Goal: Task Accomplishment & Management: Use online tool/utility

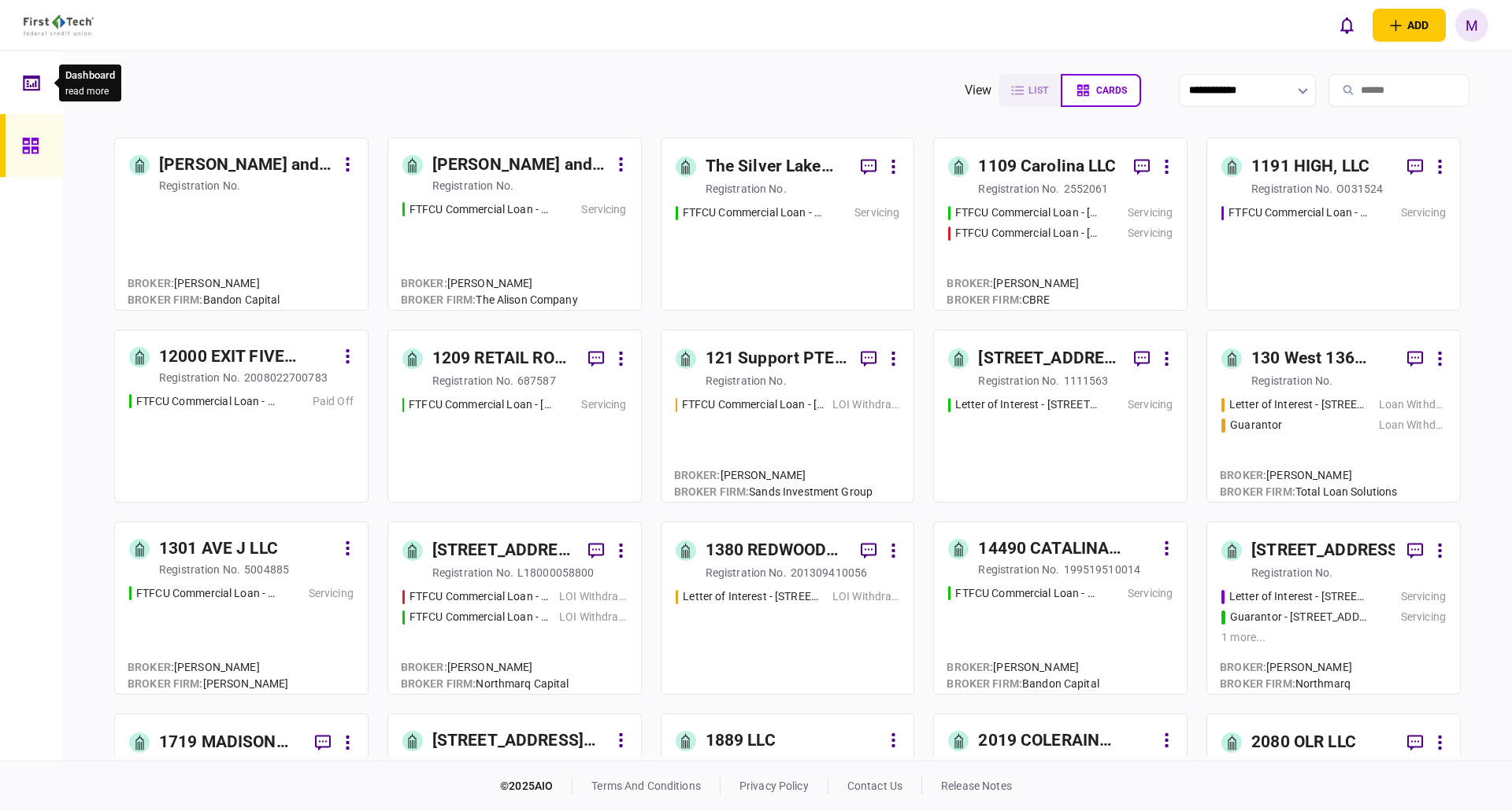
click at [36, 86] on icon at bounding box center [36, 84] width 2 height 7
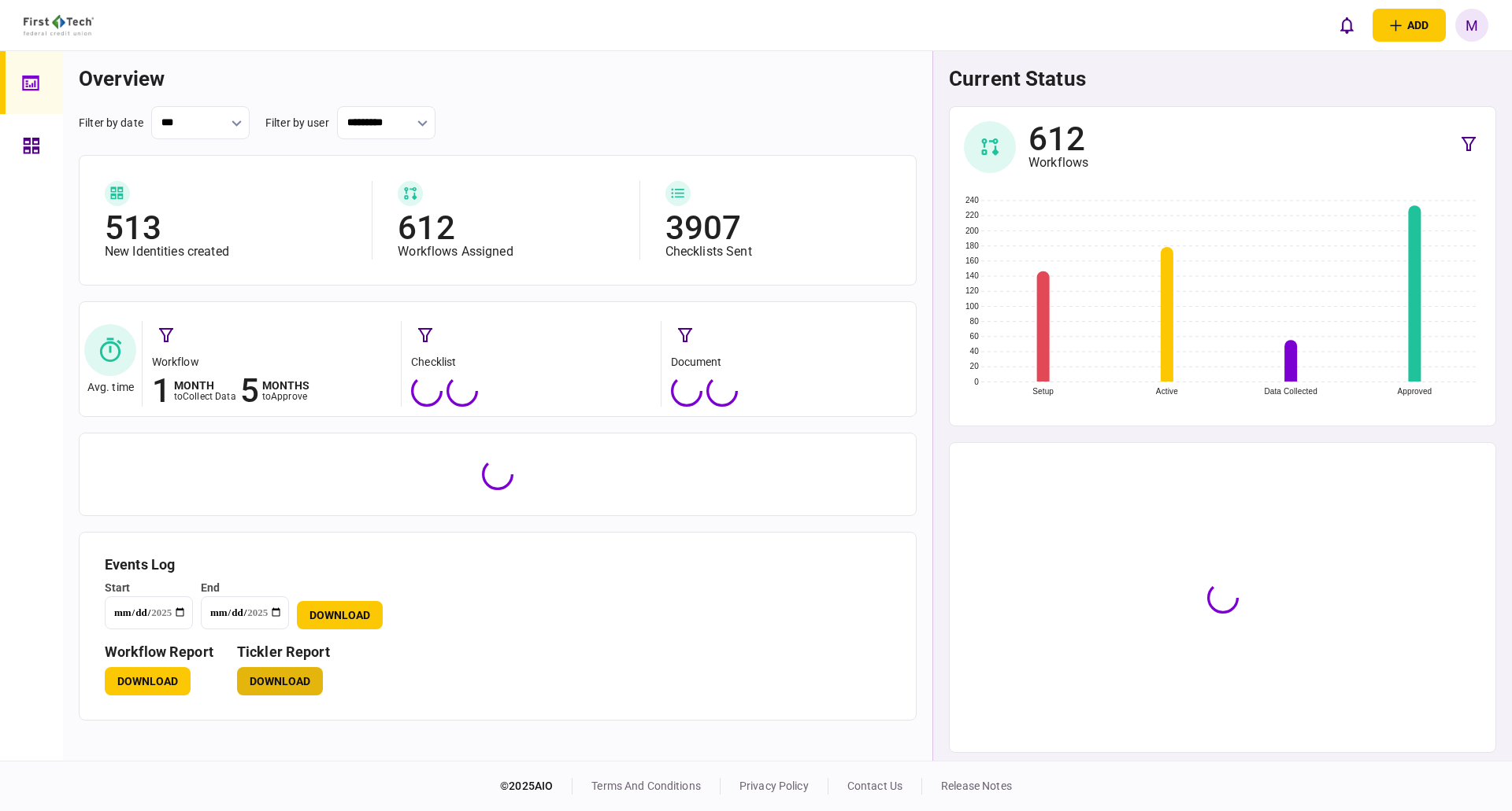
click at [276, 689] on button "Download" at bounding box center [279, 682] width 85 height 29
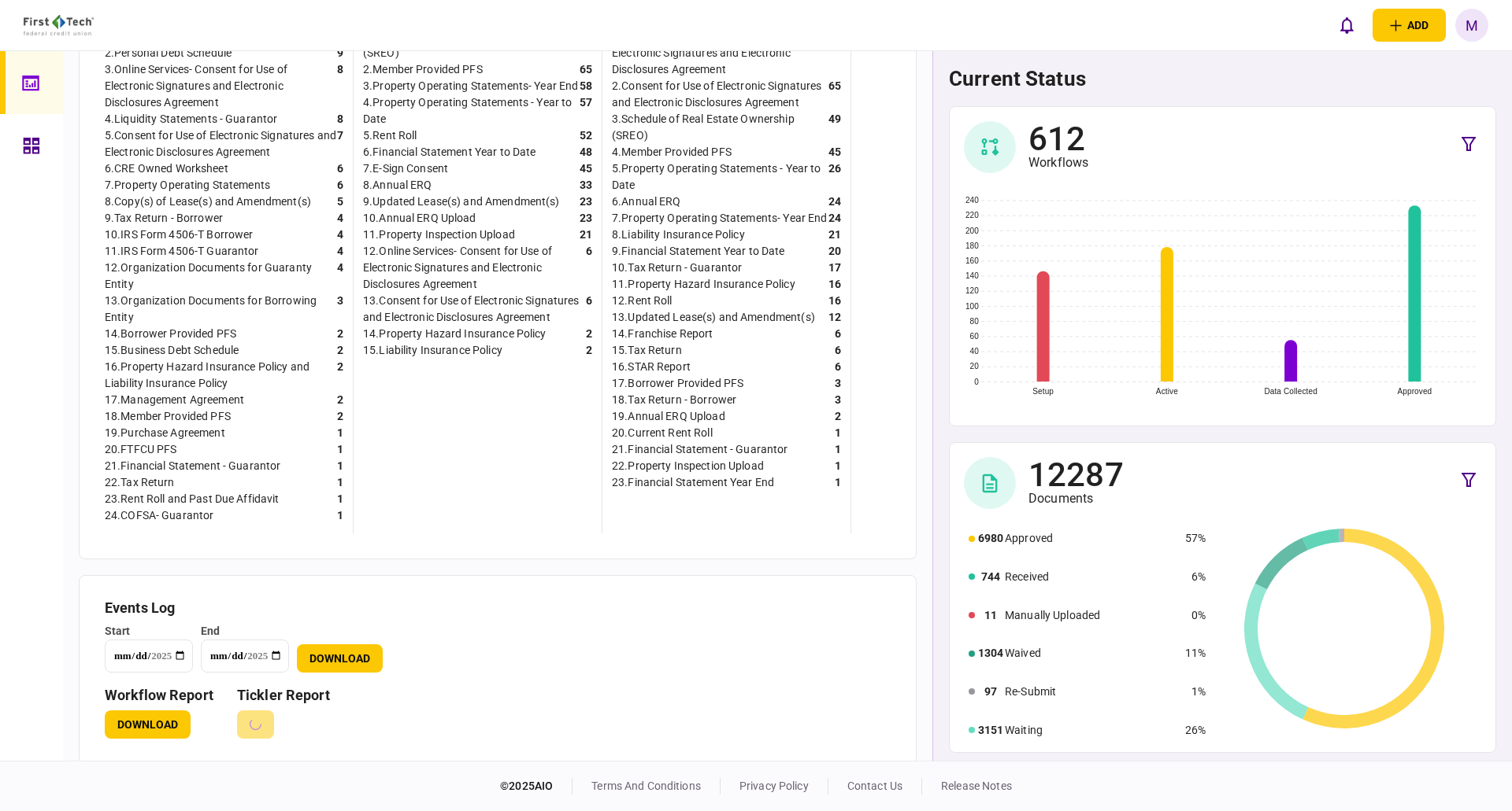
scroll to position [504, 0]
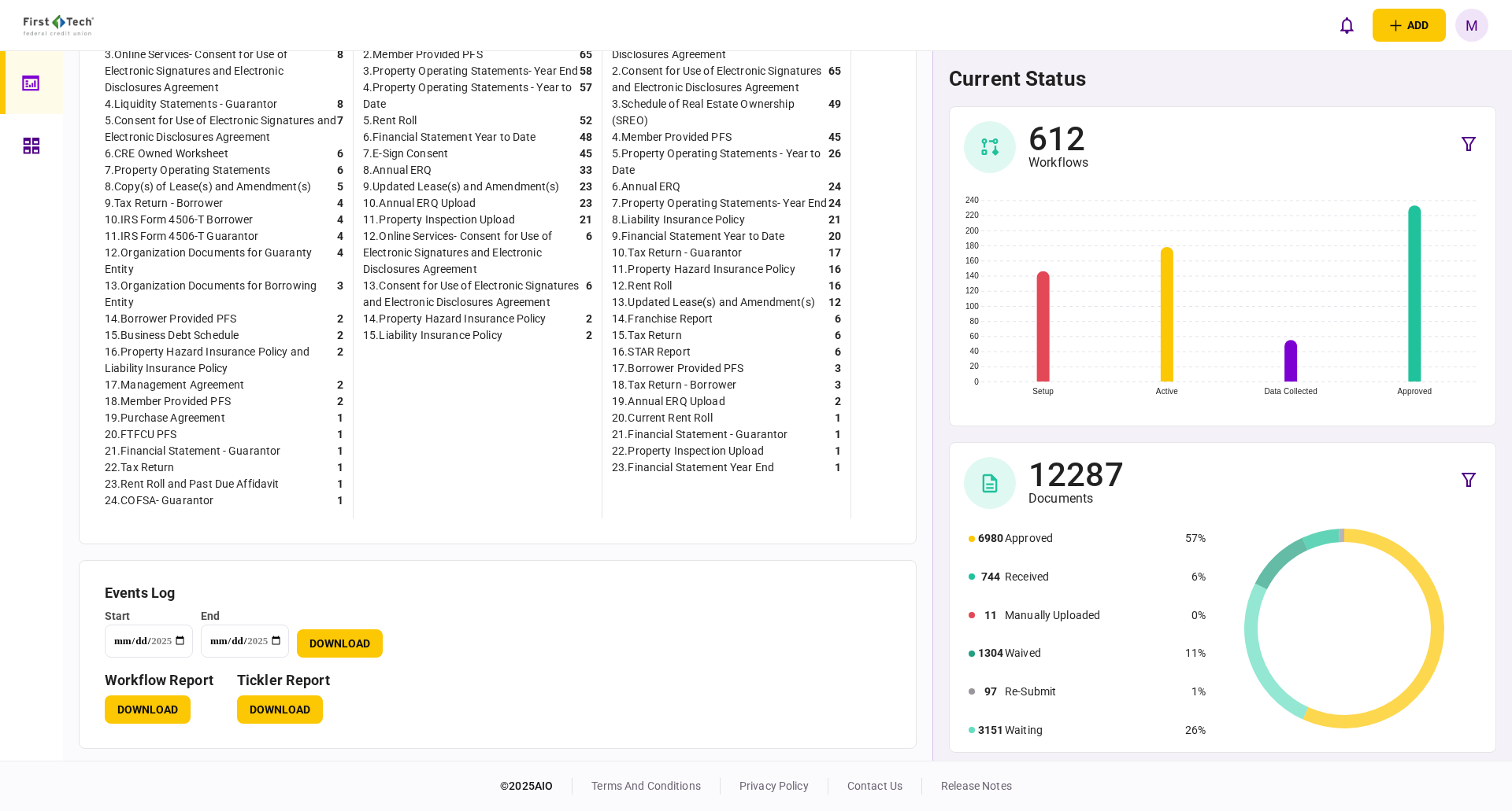
click at [41, 136] on div at bounding box center [35, 146] width 25 height 63
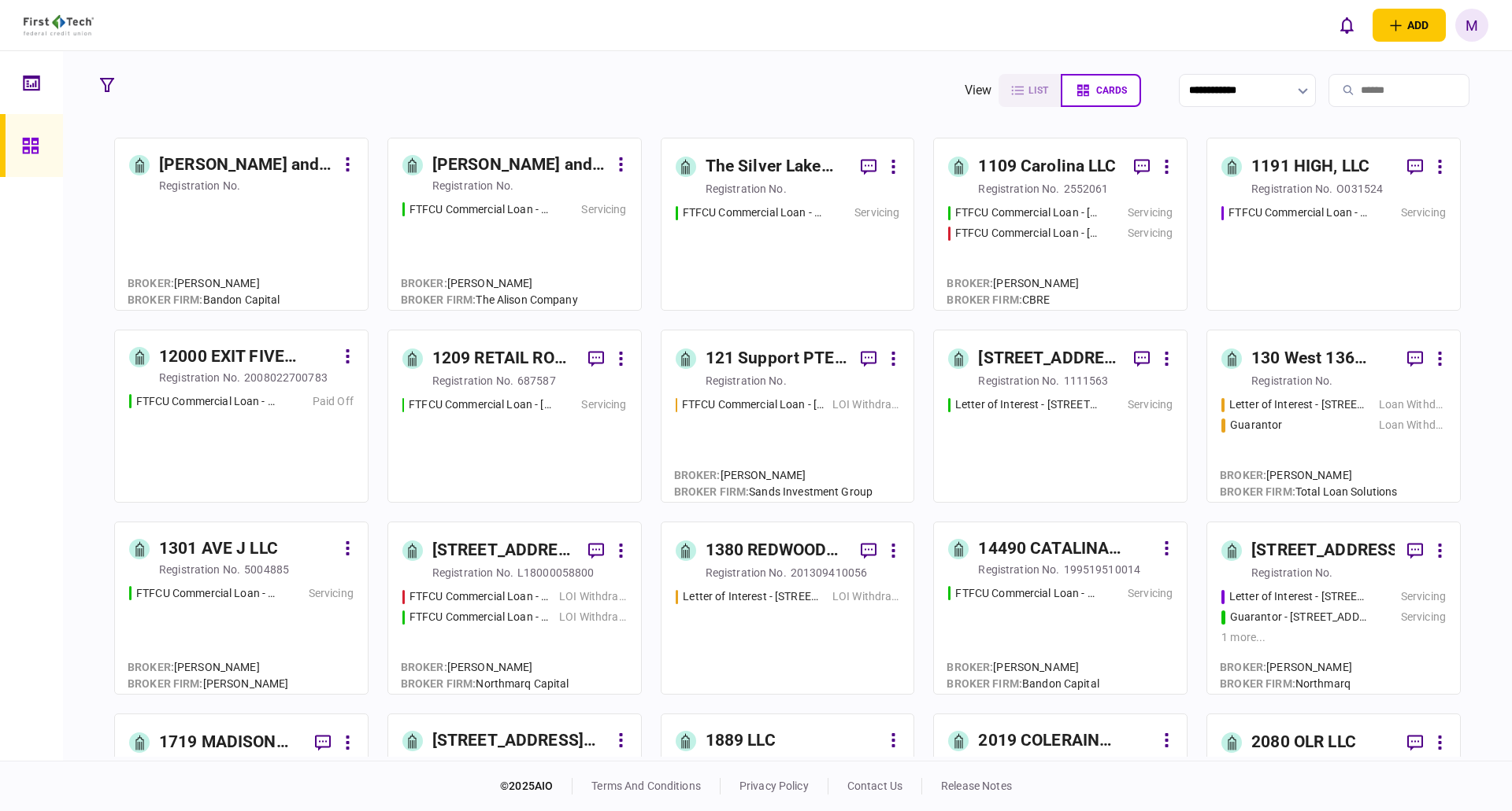
click at [1361, 94] on input "search" at bounding box center [1399, 90] width 141 height 33
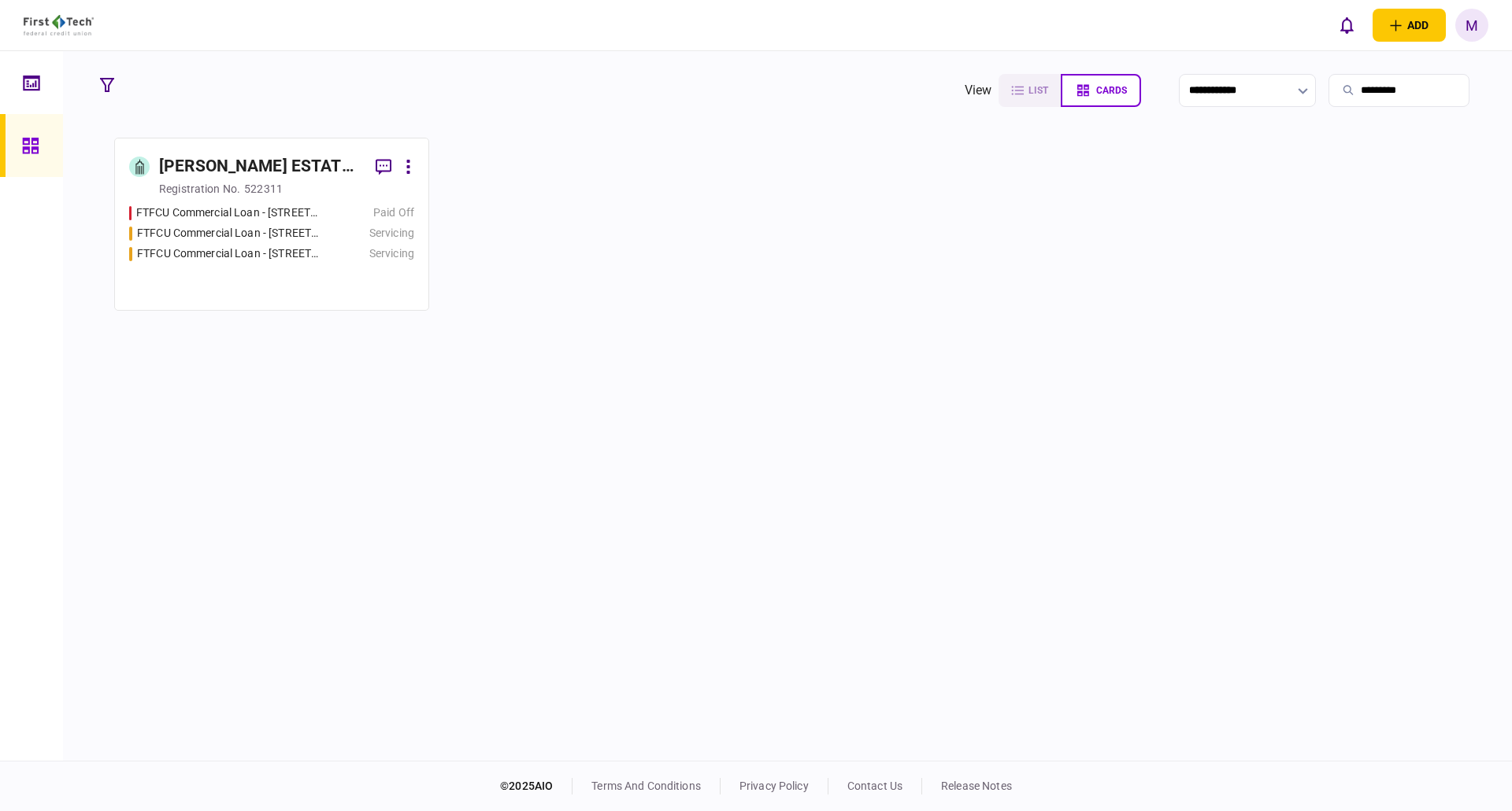
type input "*********"
click at [352, 238] on div "Servicing" at bounding box center [371, 233] width 85 height 16
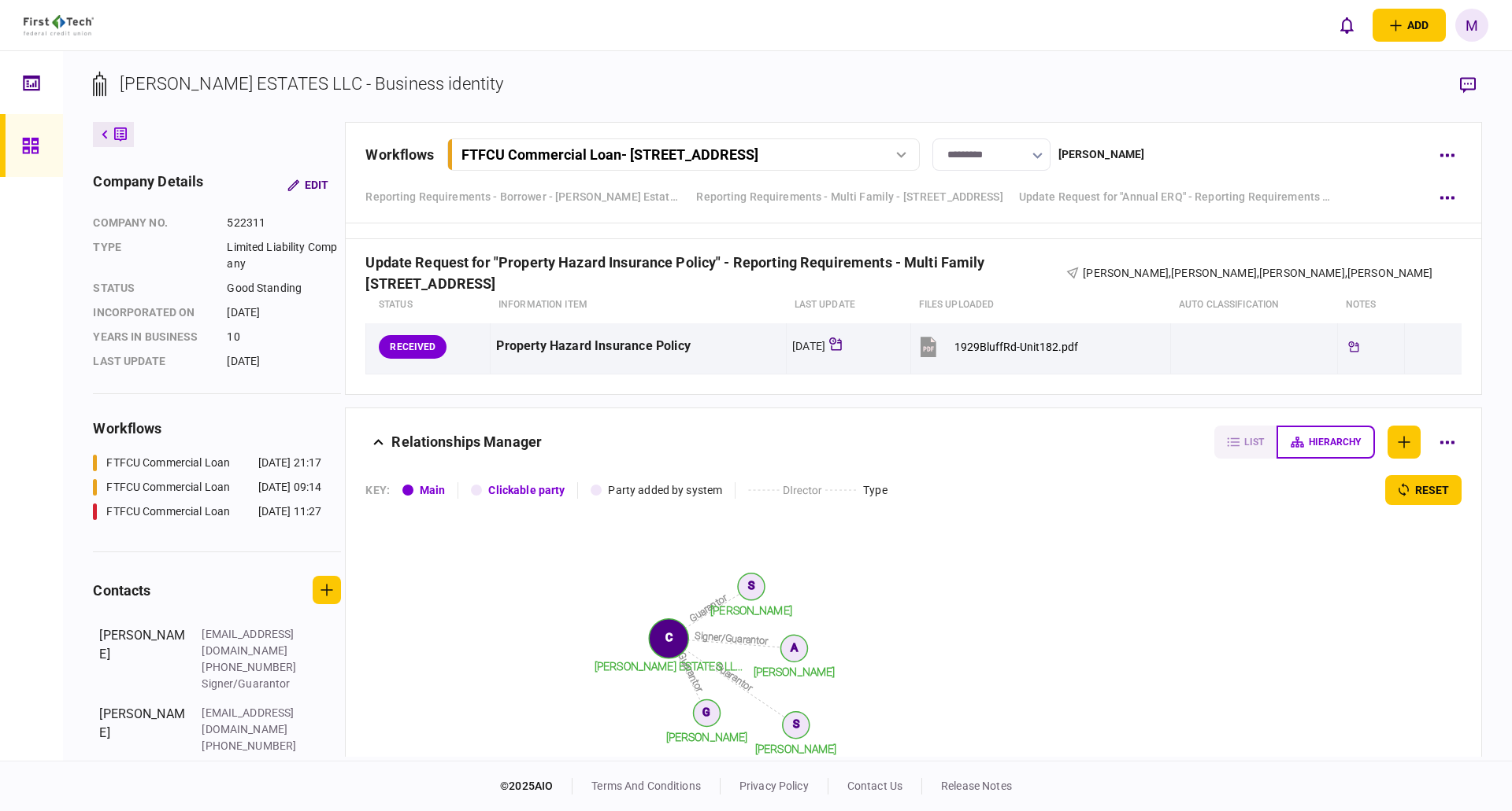
scroll to position [1417, 0]
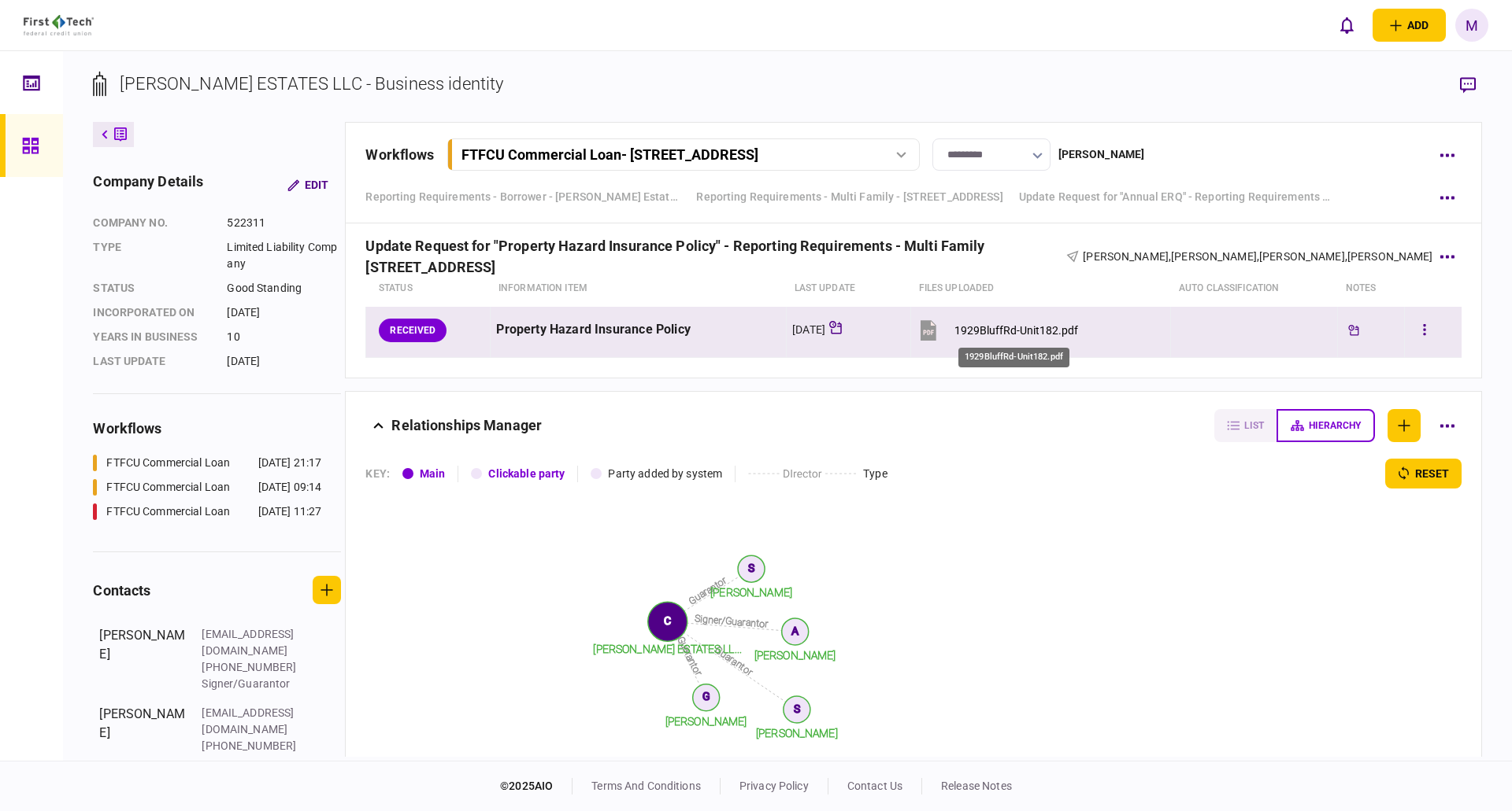
click at [1000, 329] on div "1929BluffRd-Unit182.pdf" at bounding box center [1015, 331] width 123 height 13
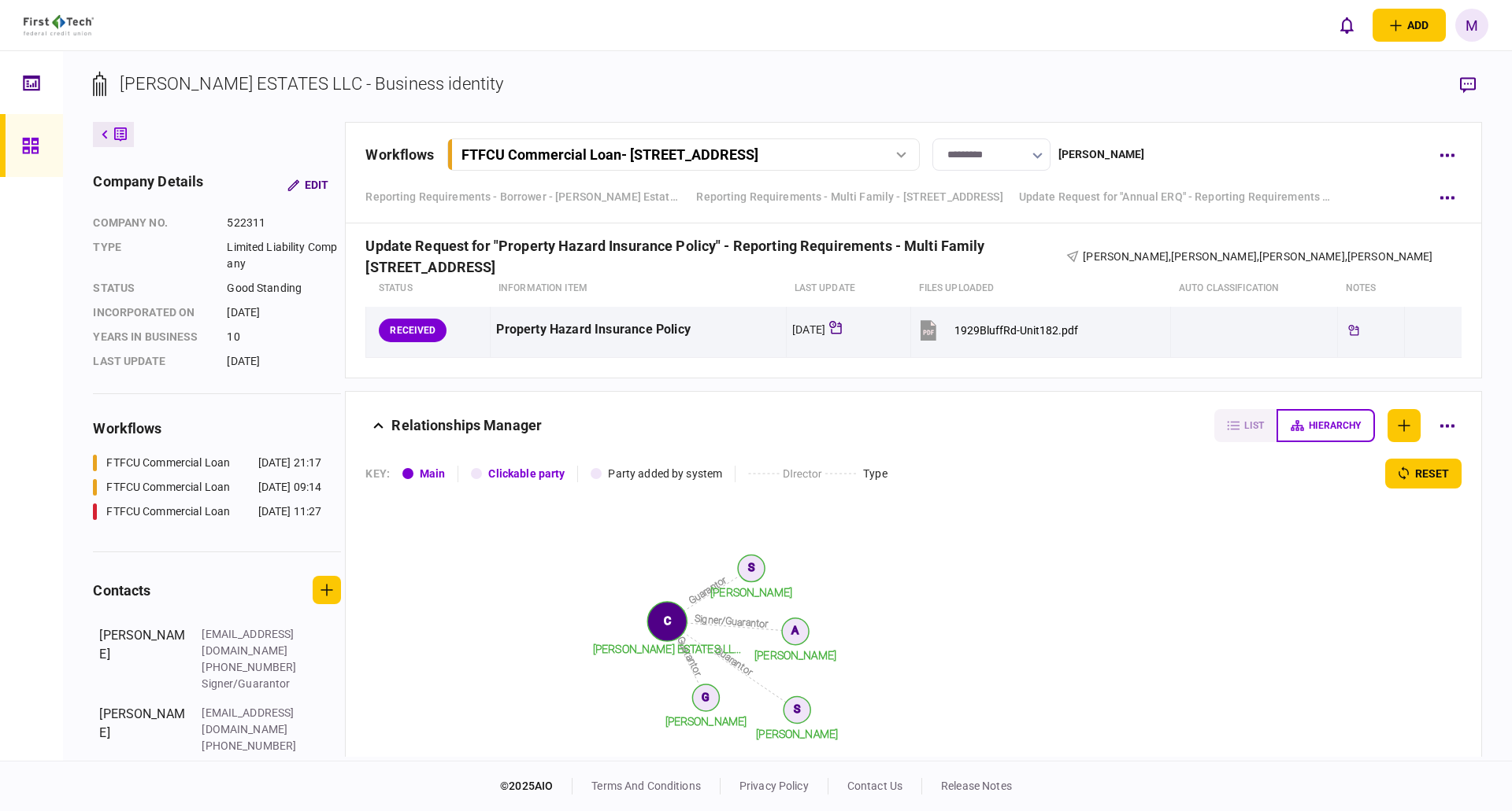
drag, startPoint x: 1284, startPoint y: 594, endPoint x: 1303, endPoint y: 526, distance: 70.6
click at [1284, 594] on div "Signer/Guarantor Guarantor Guarantor Guarantor Anupama Sathuluri Govardhan Gaya…" at bounding box center [913, 648] width 1096 height 319
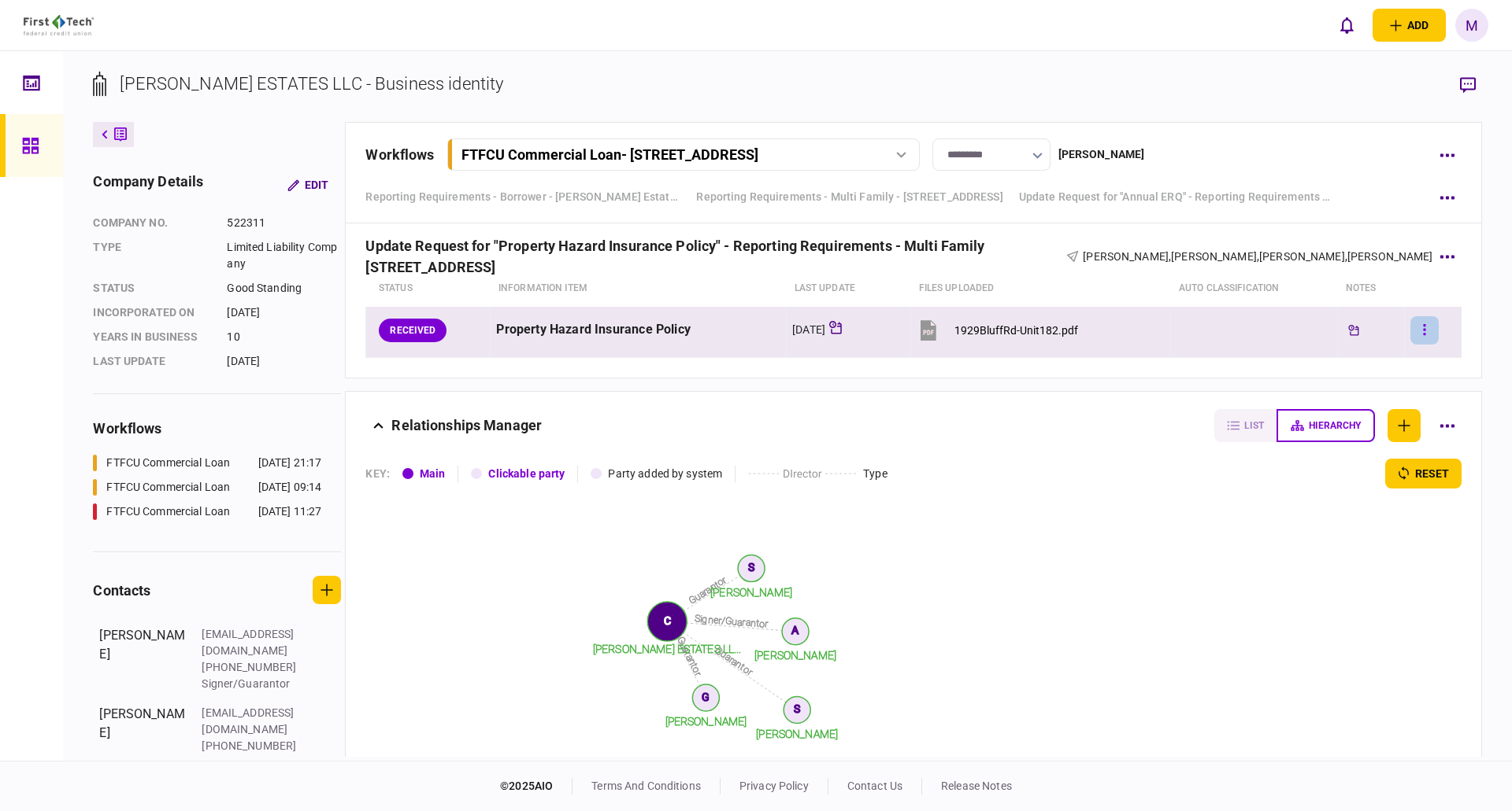
click at [1410, 333] on button "button" at bounding box center [1425, 331] width 29 height 29
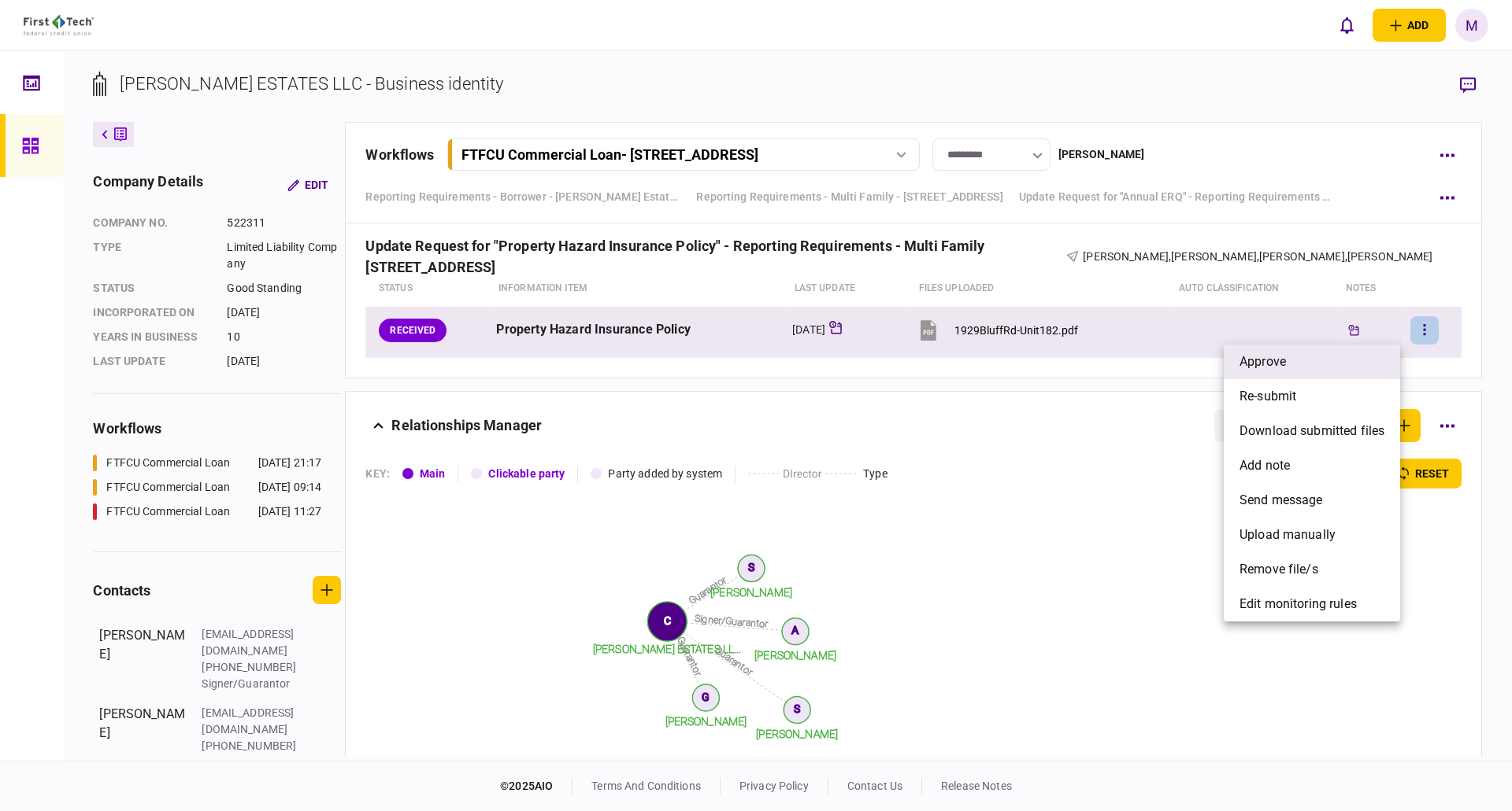
click at [1298, 366] on li "approve" at bounding box center [1311, 361] width 176 height 35
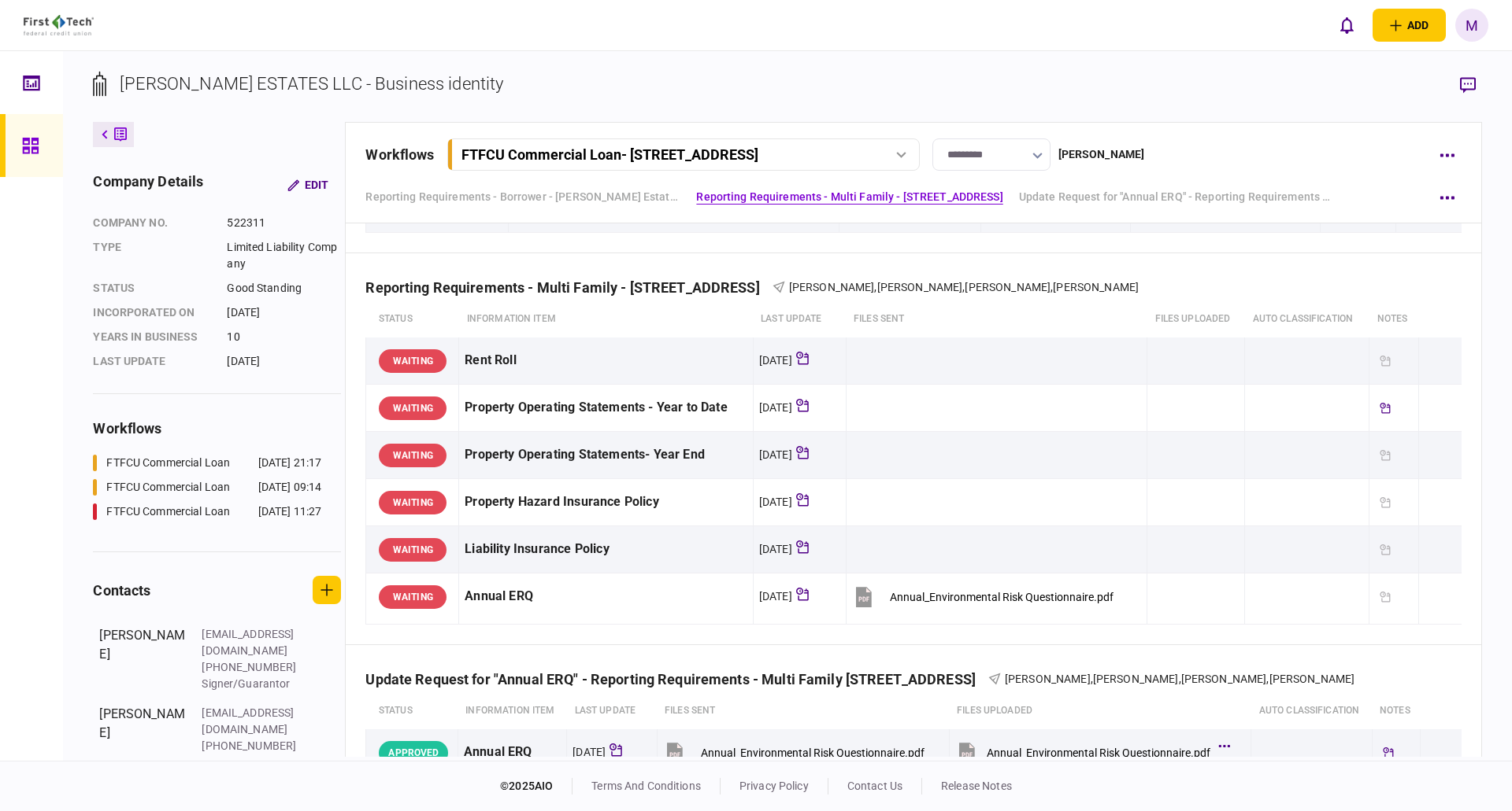
scroll to position [0, 0]
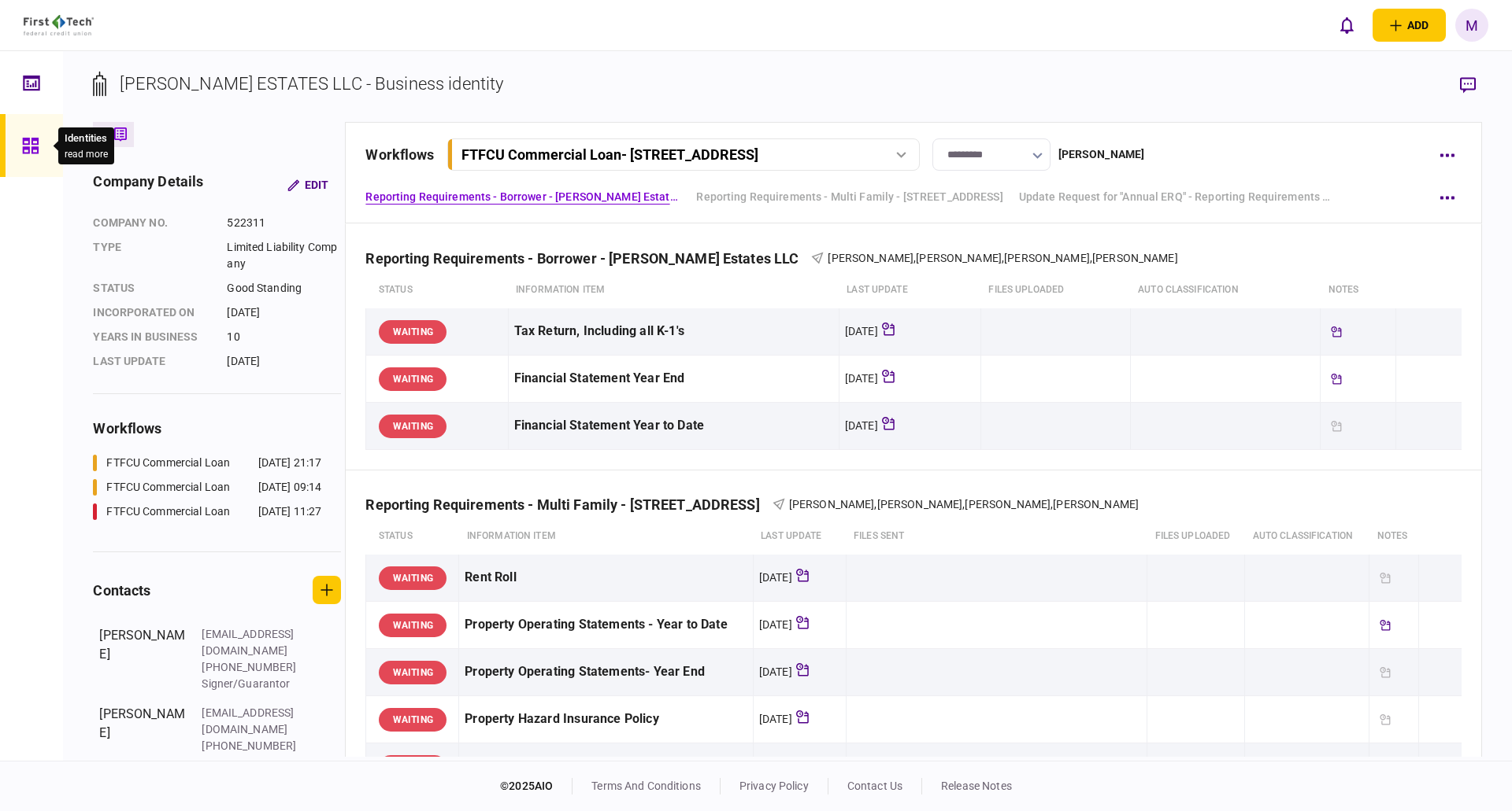
click at [36, 137] on icon at bounding box center [31, 146] width 17 height 18
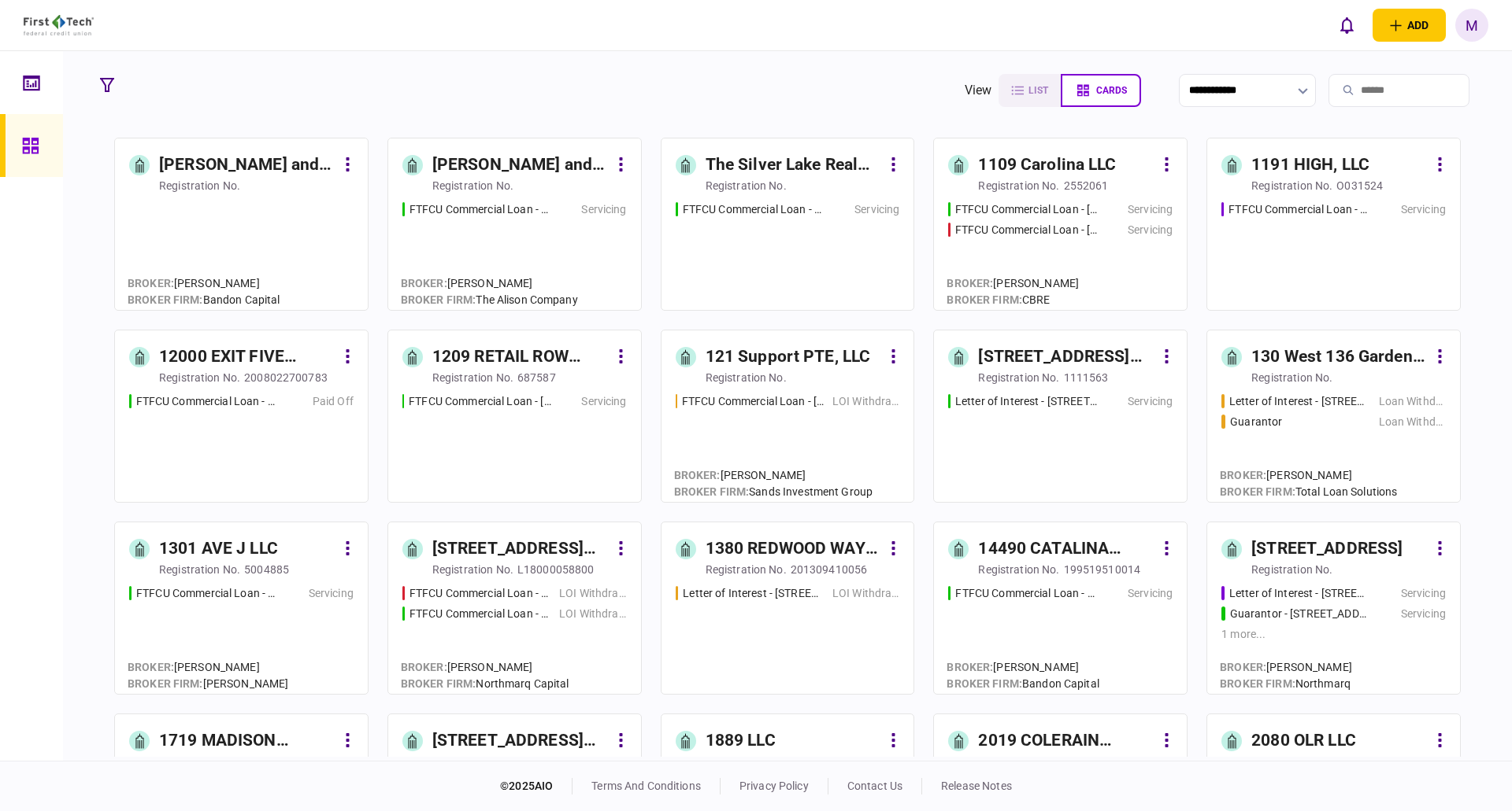
click at [1361, 93] on input "search" at bounding box center [1399, 90] width 141 height 33
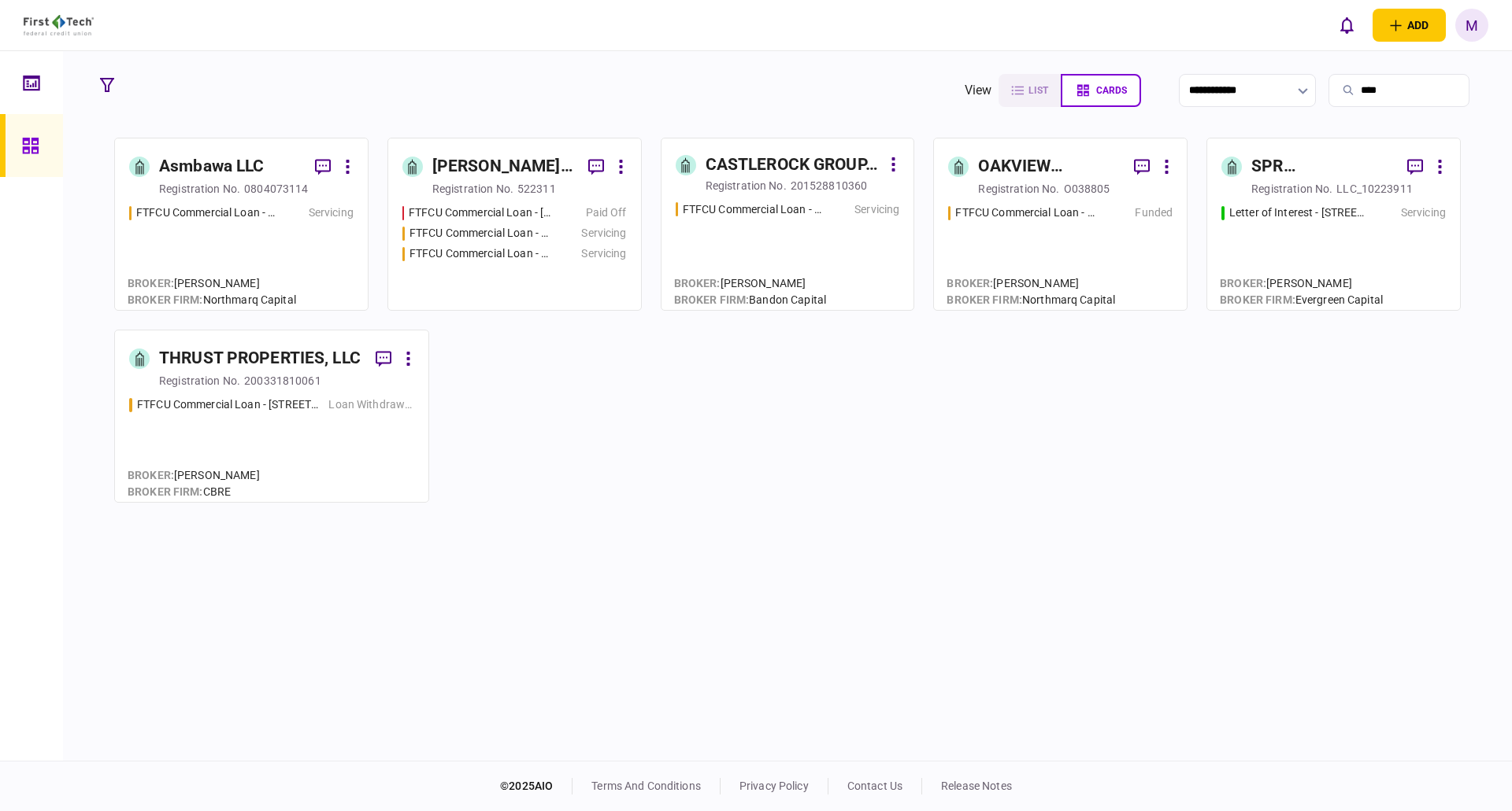
type input "****"
click at [414, 261] on div "FTFCU Commercial Loan - [STREET_ADDRESS]" at bounding box center [480, 254] width 142 height 16
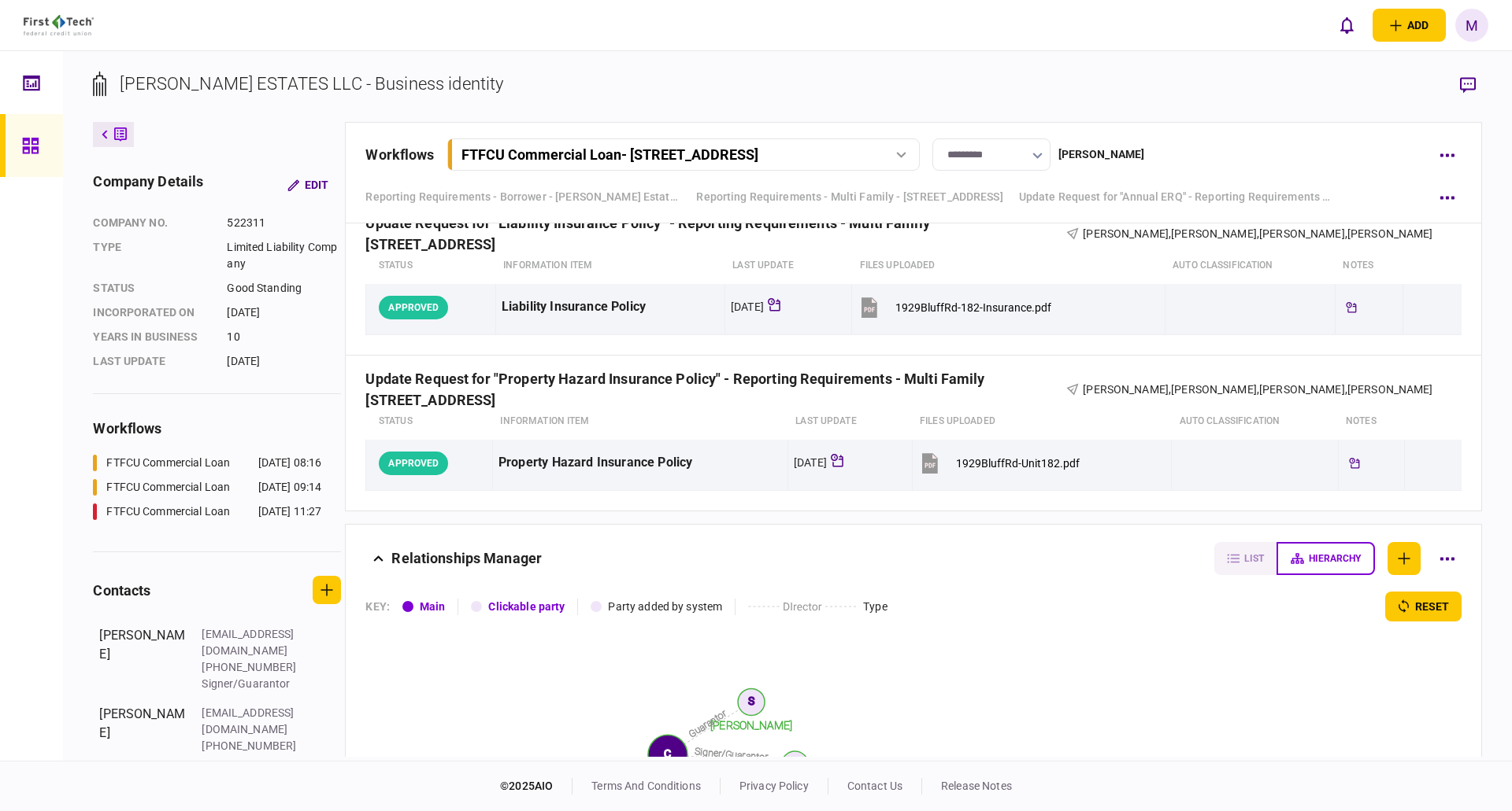
scroll to position [1013, 0]
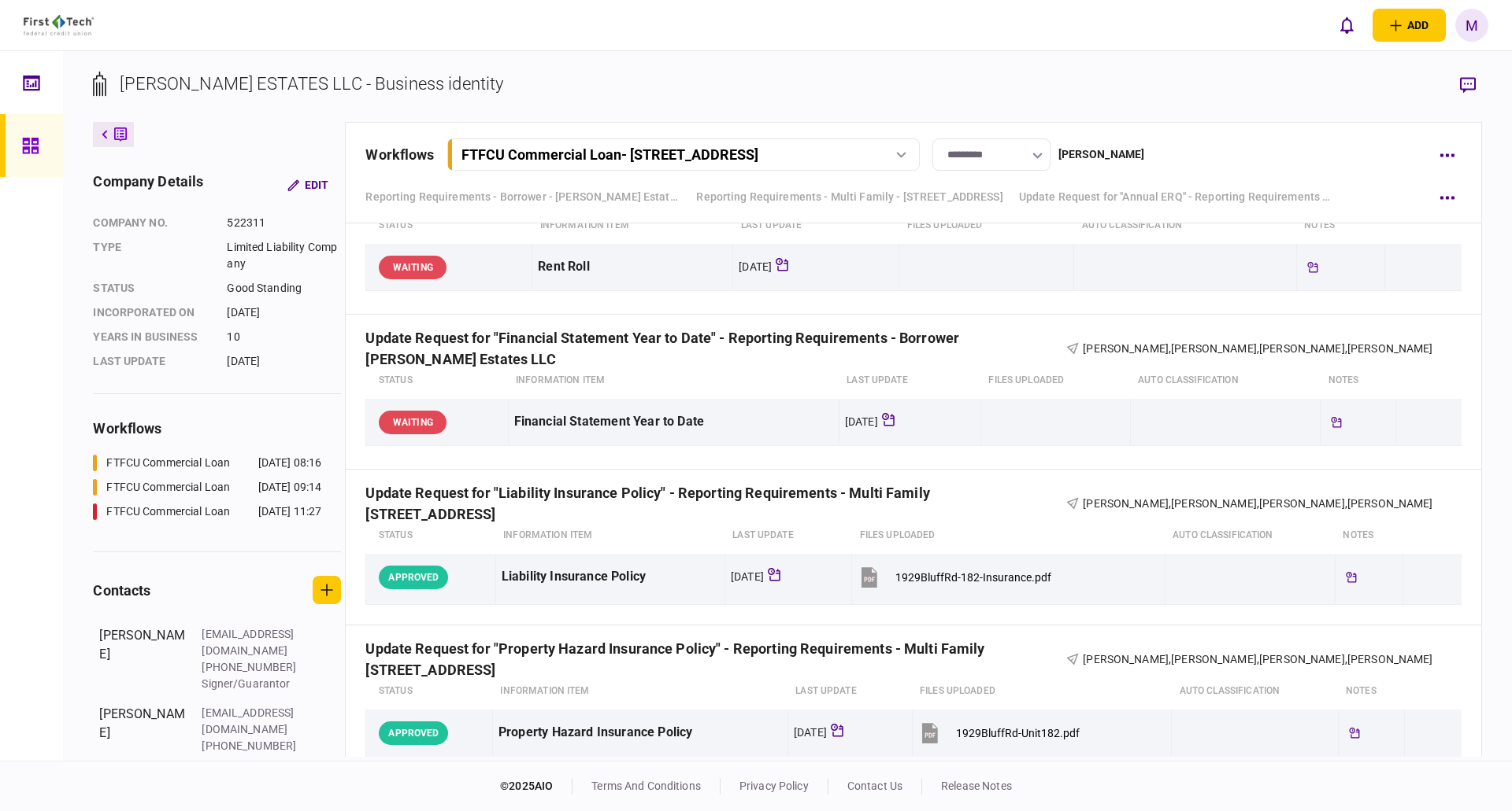
click at [837, 165] on button "FTFCU Commercial Loan - [STREET_ADDRESS]" at bounding box center [683, 155] width 472 height 32
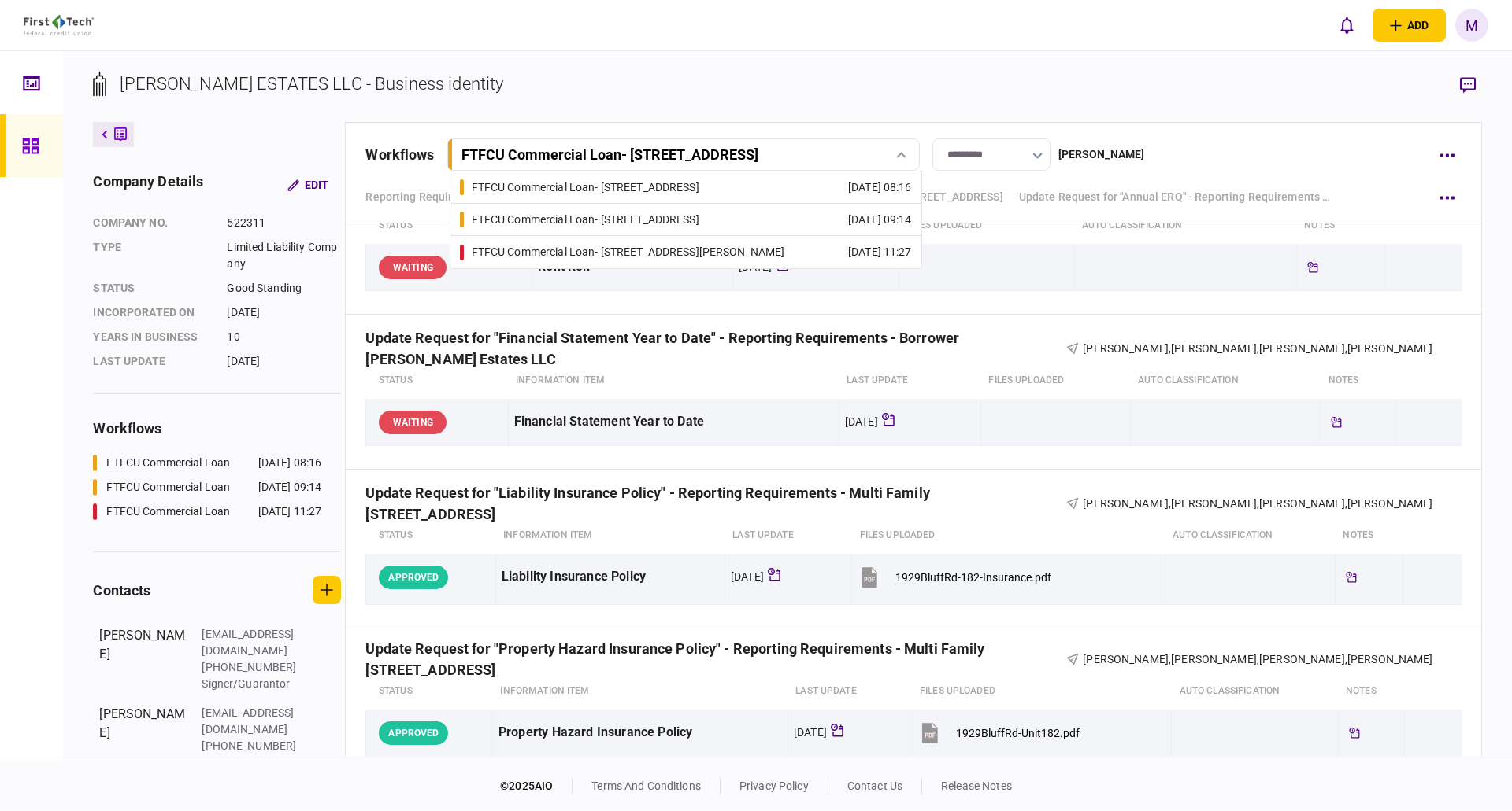
click at [780, 219] on link "FTFCU Commercial Loan - [STREET_ADDRESS] [DATE] 09:14" at bounding box center [685, 219] width 452 height 31
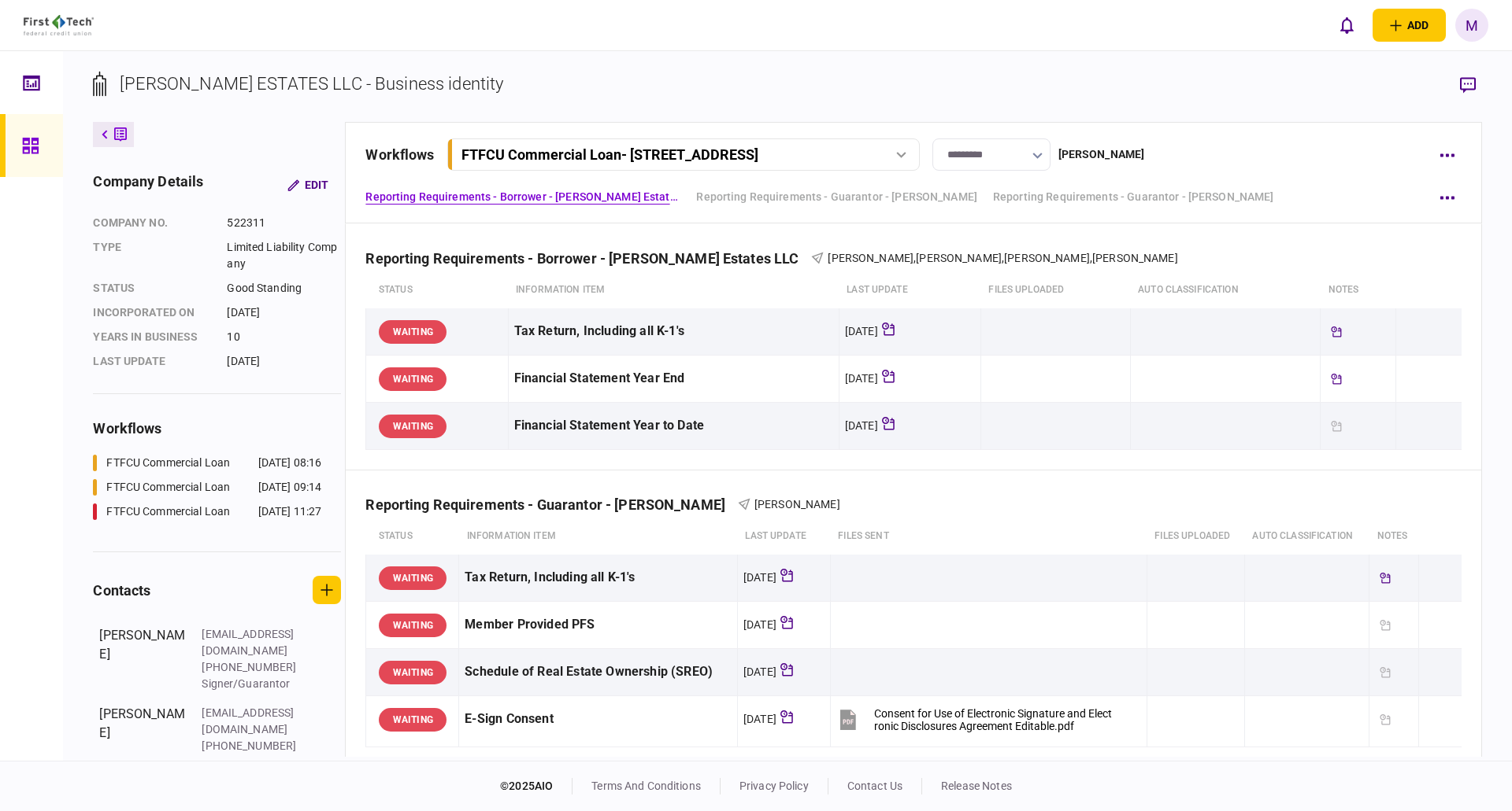
click at [12, 139] on link at bounding box center [31, 146] width 63 height 63
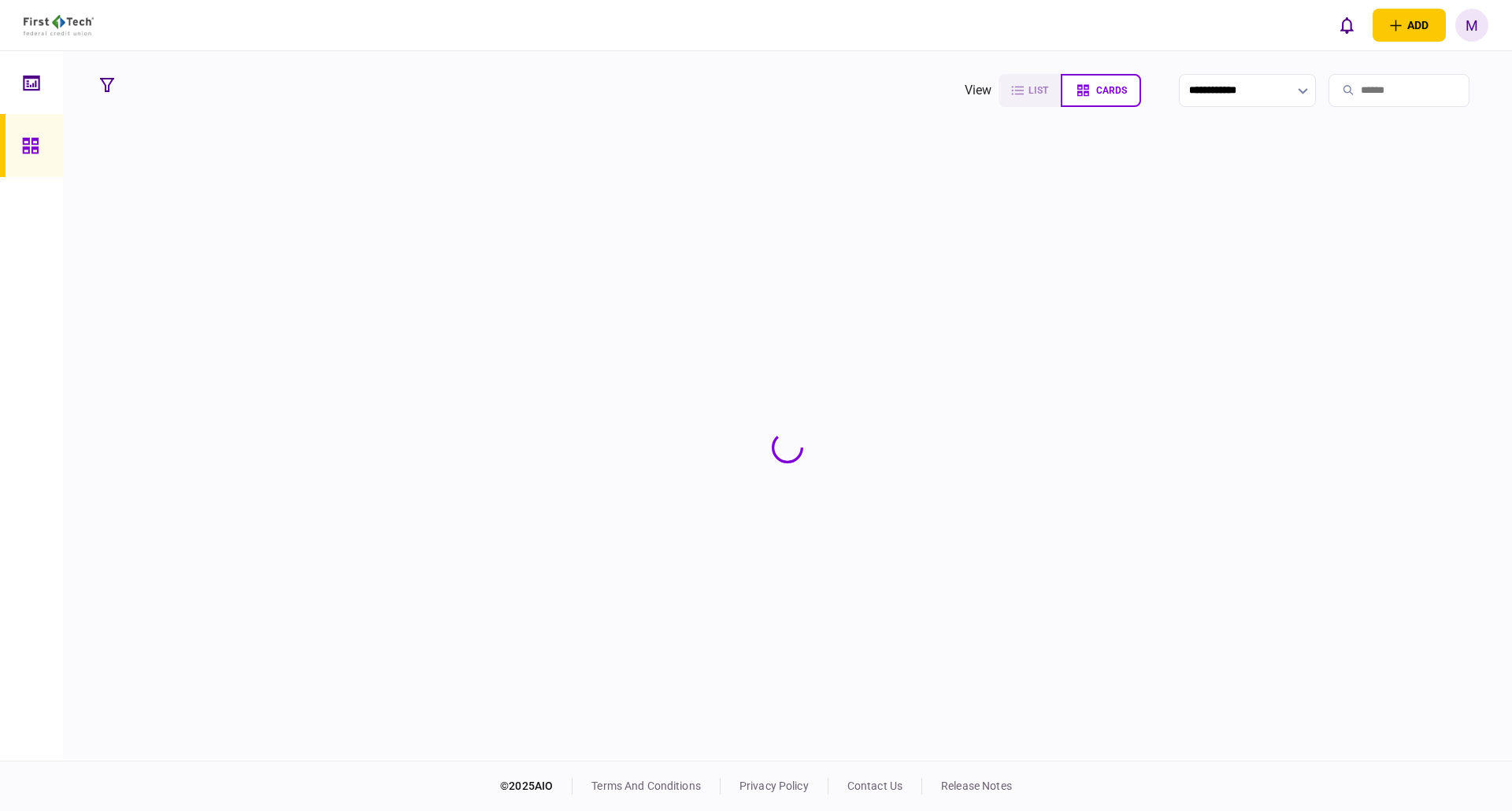
click at [1360, 85] on input "search" at bounding box center [1399, 90] width 141 height 33
type input "**********"
click at [291, 249] on div "FTFCU Commercial Loan - [STREET_ADDRESS][PERSON_NAME] Servicing" at bounding box center [272, 249] width 285 height 95
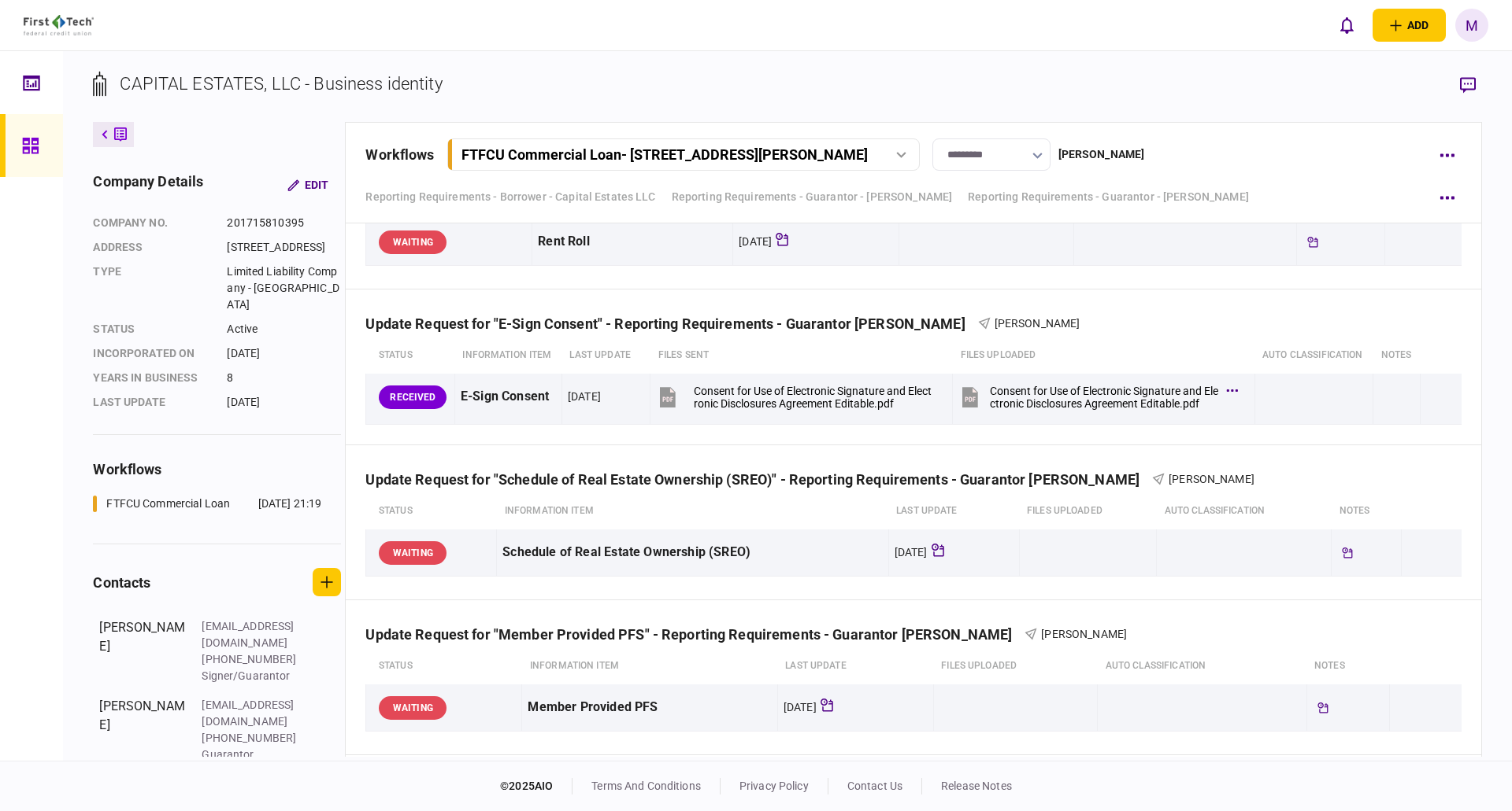
scroll to position [1889, 0]
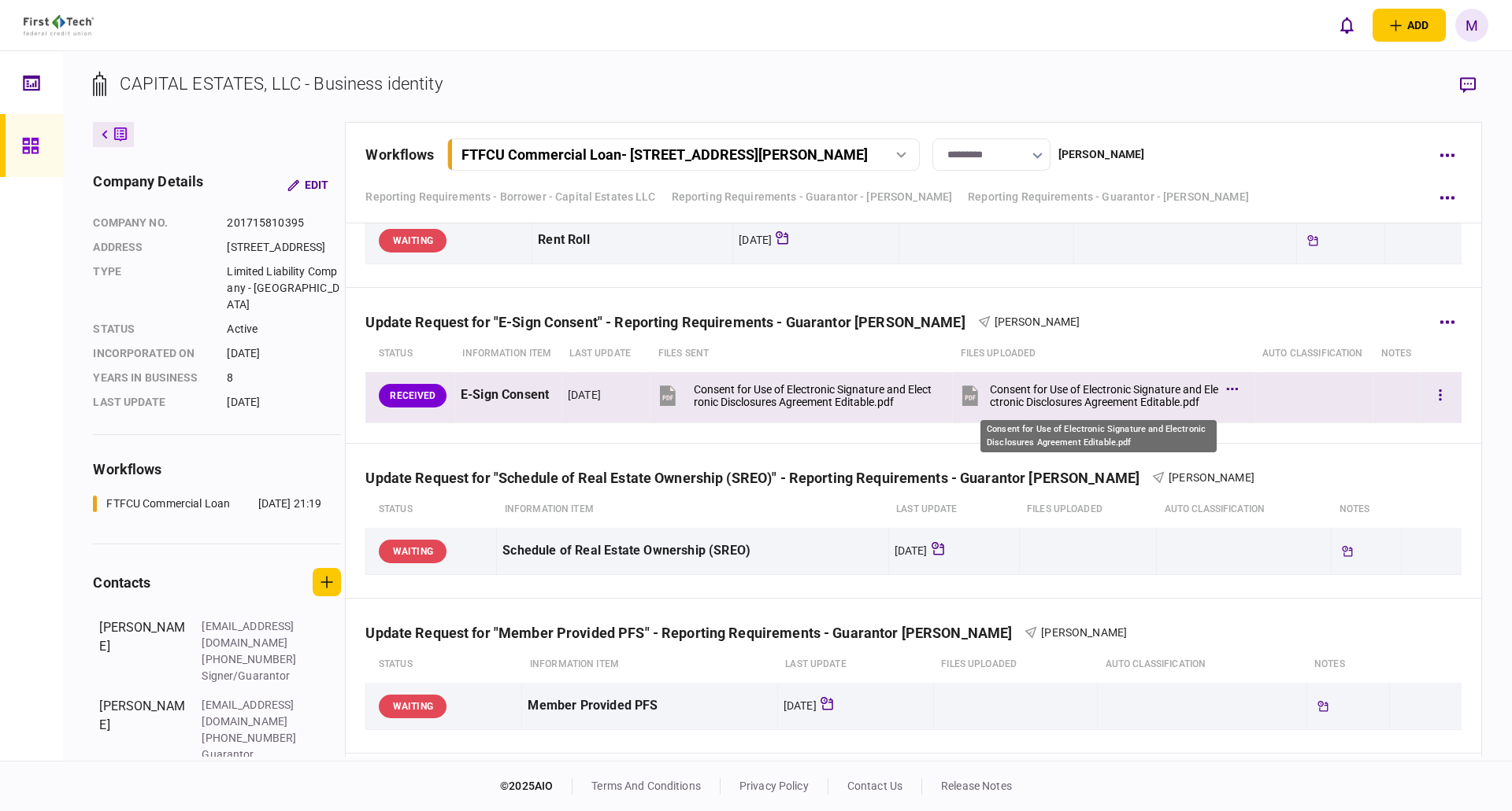
click at [1145, 398] on div "Consent for Use of Electronic Signature and Electronic Disclosures Agreement Ed…" at bounding box center [1104, 396] width 228 height 25
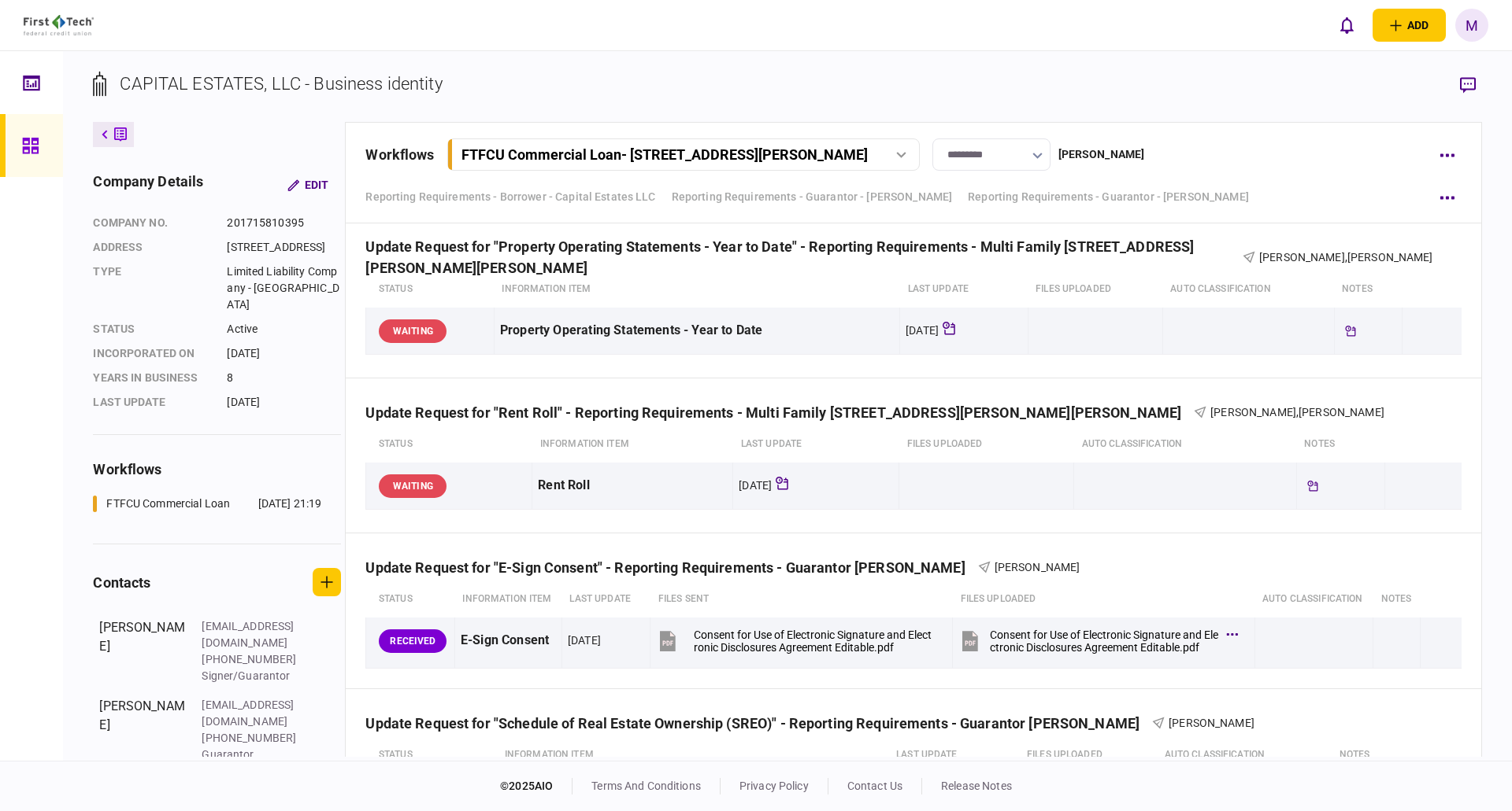
scroll to position [1810, 0]
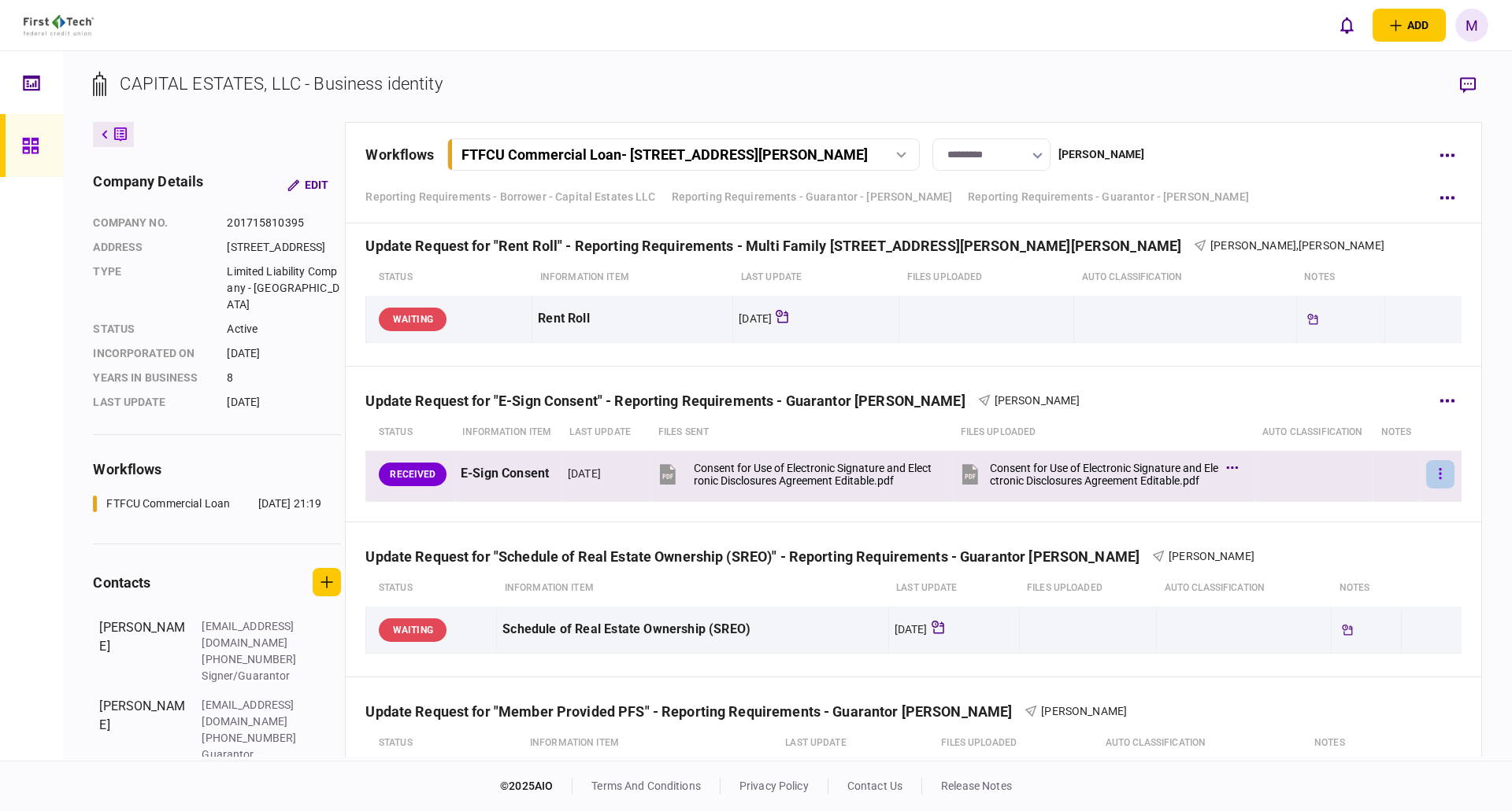
click at [1439, 477] on button "button" at bounding box center [1440, 475] width 29 height 29
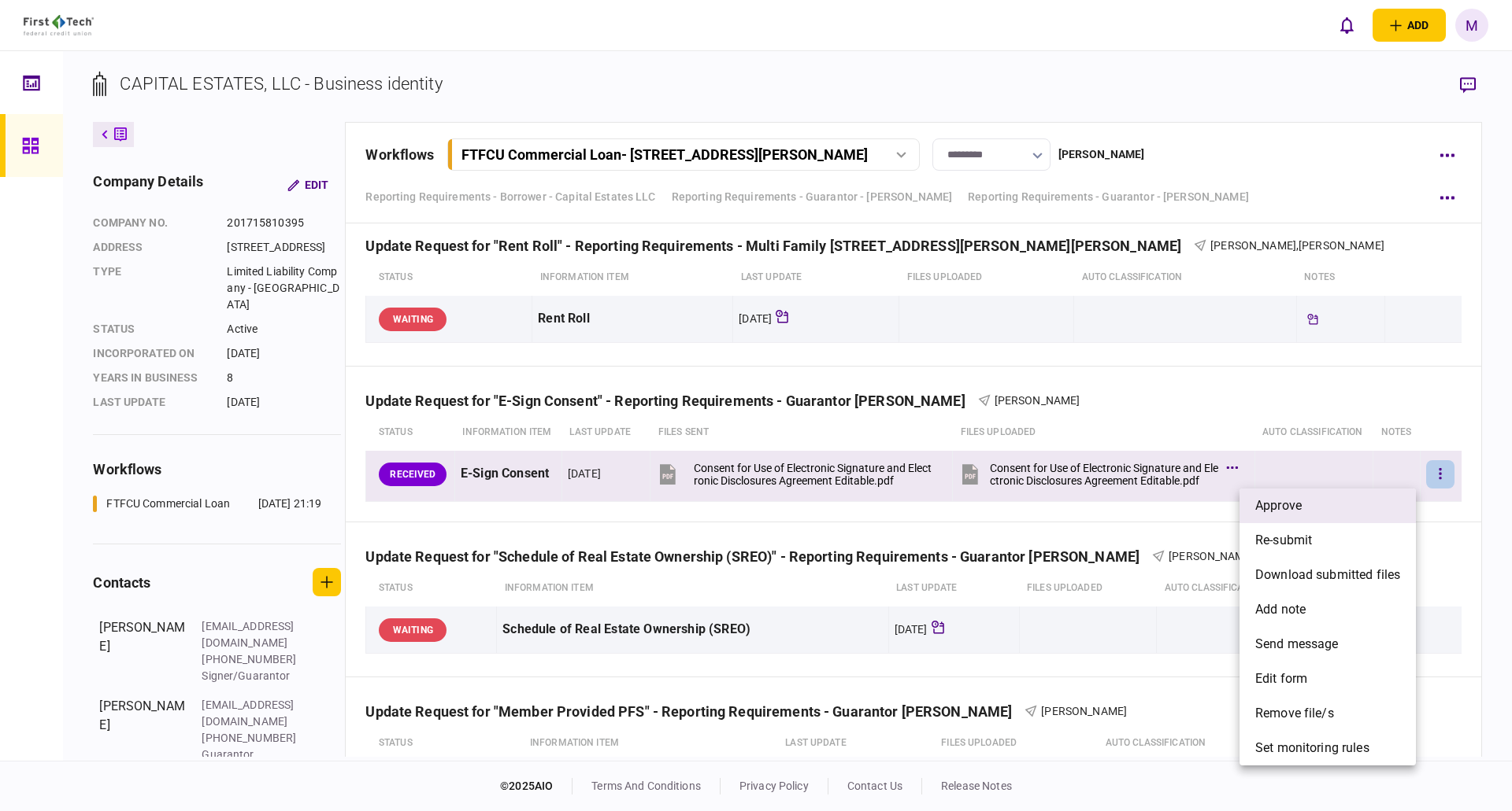
click at [1346, 505] on li "approve" at bounding box center [1328, 506] width 176 height 35
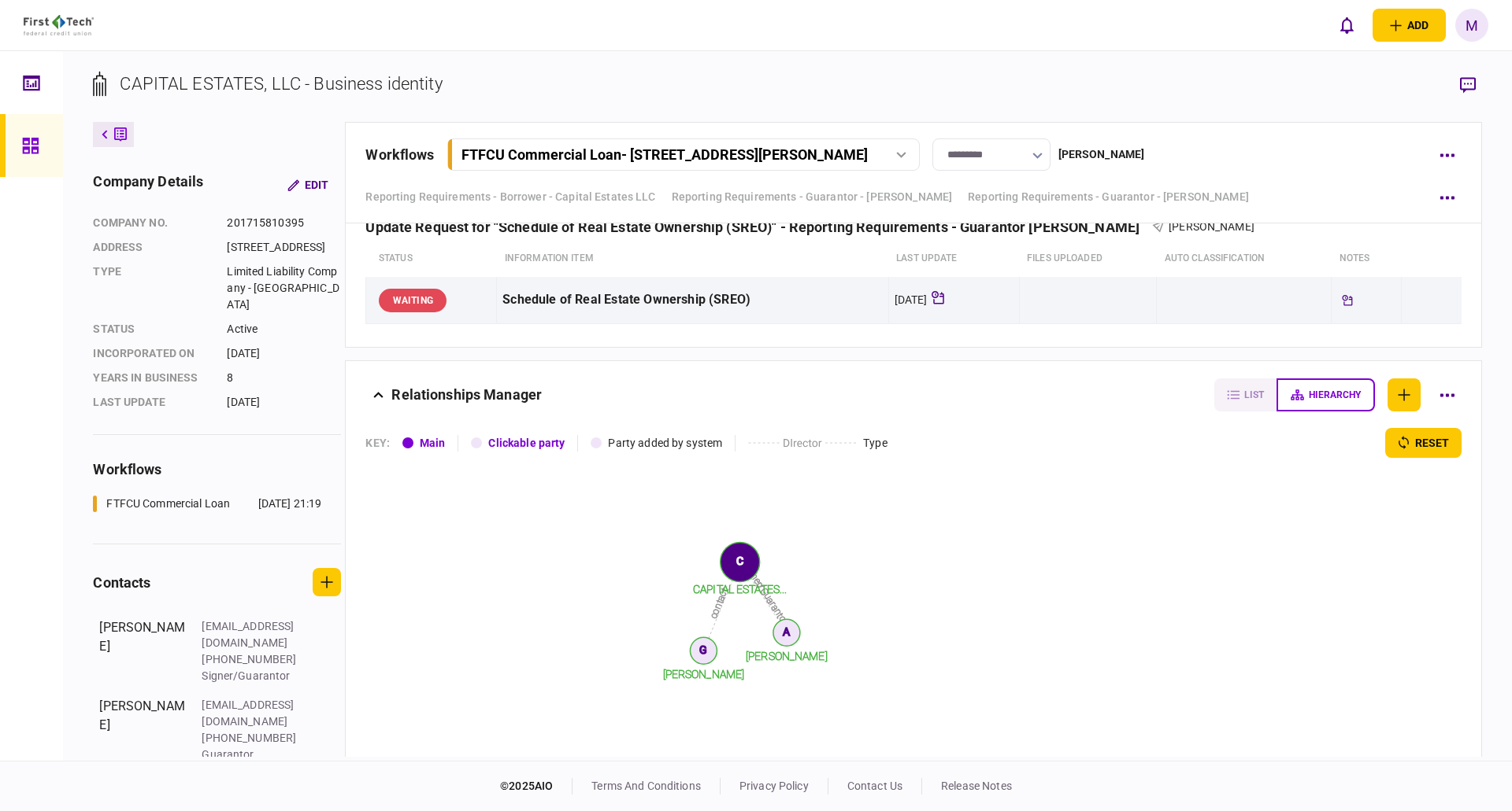
scroll to position [3344, 0]
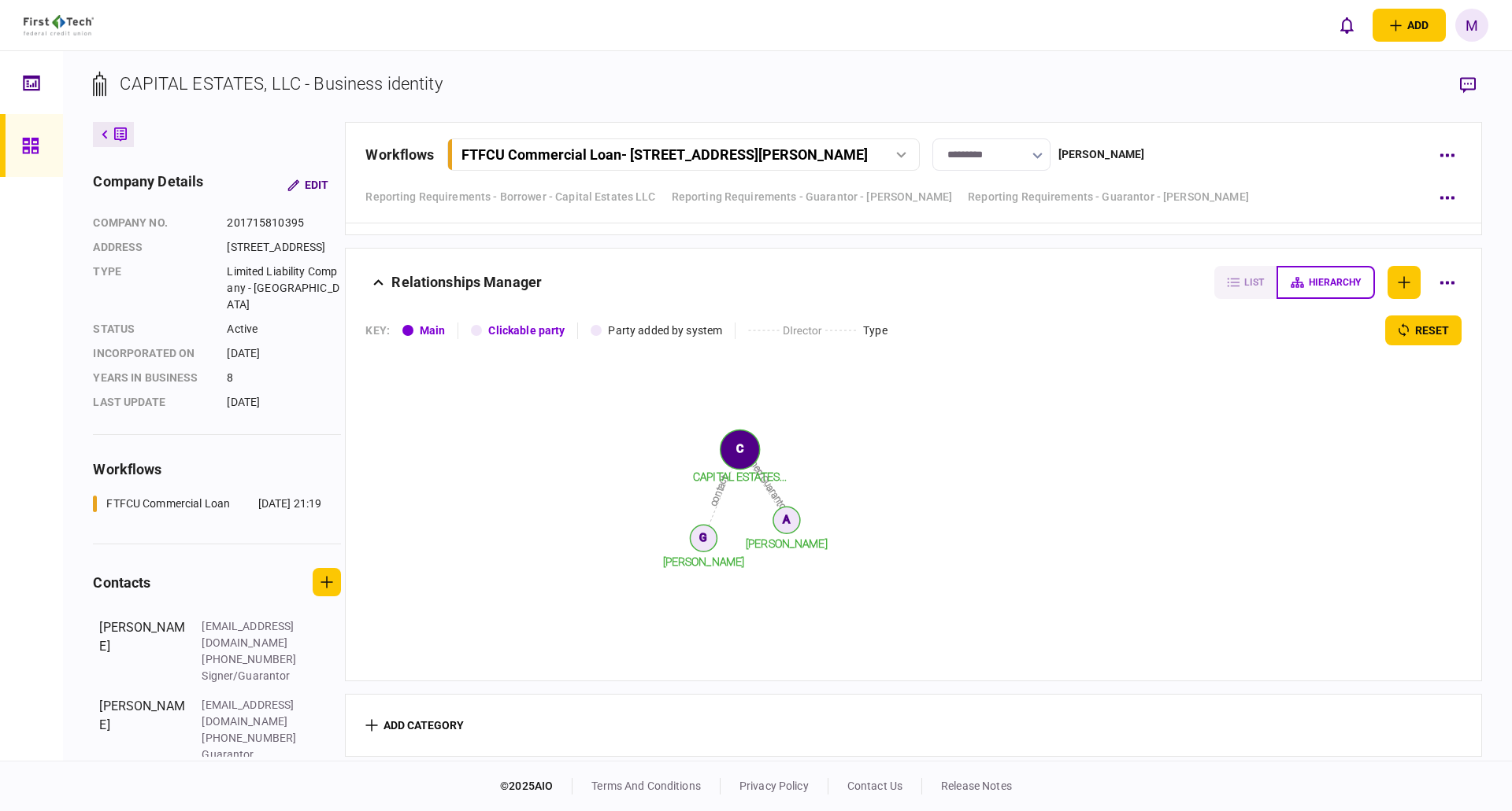
click at [48, 162] on link at bounding box center [31, 146] width 63 height 63
